Goal: Task Accomplishment & Management: Use online tool/utility

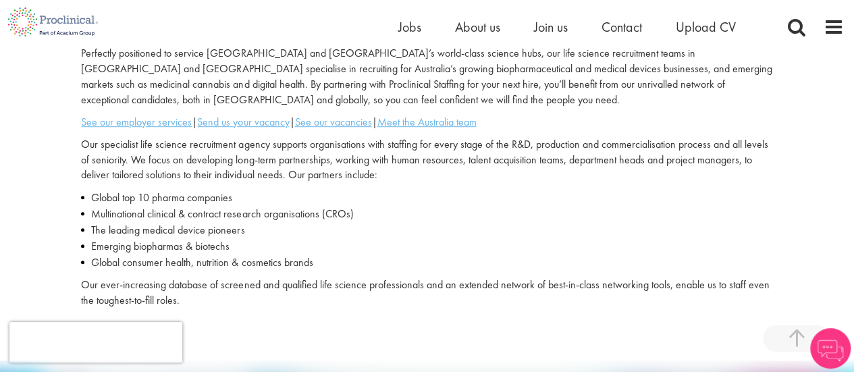
scroll to position [405, 0]
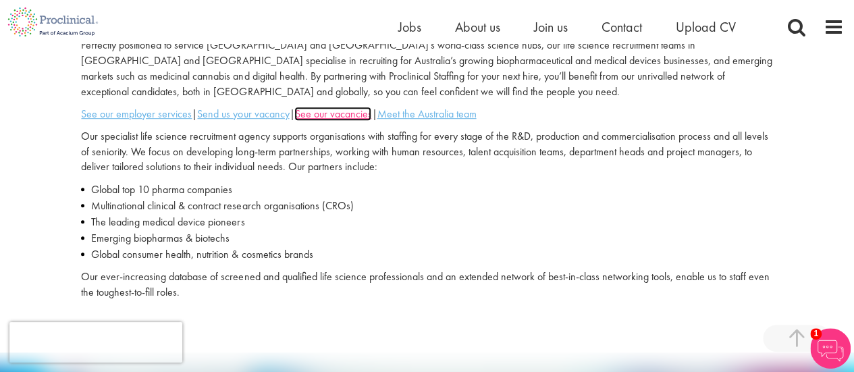
click at [338, 109] on u "See our vacancies" at bounding box center [332, 114] width 77 height 14
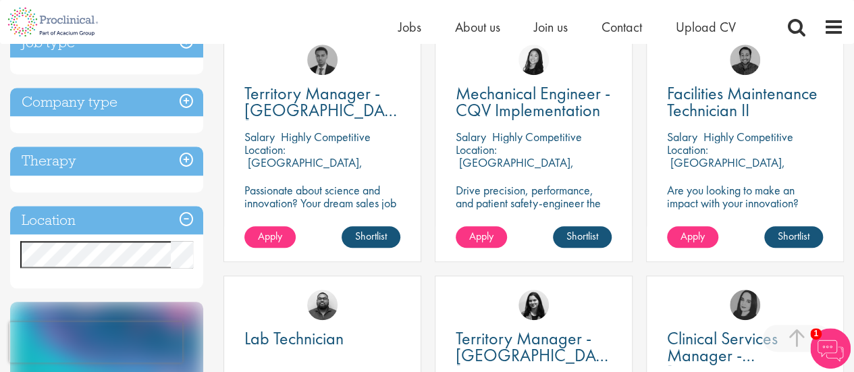
scroll to position [540, 0]
